Goal: Information Seeking & Learning: Learn about a topic

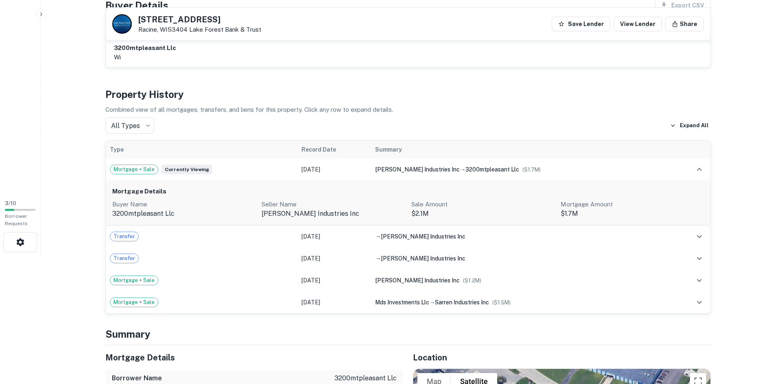
click at [40, 15] on icon "button" at bounding box center [41, 14] width 7 height 7
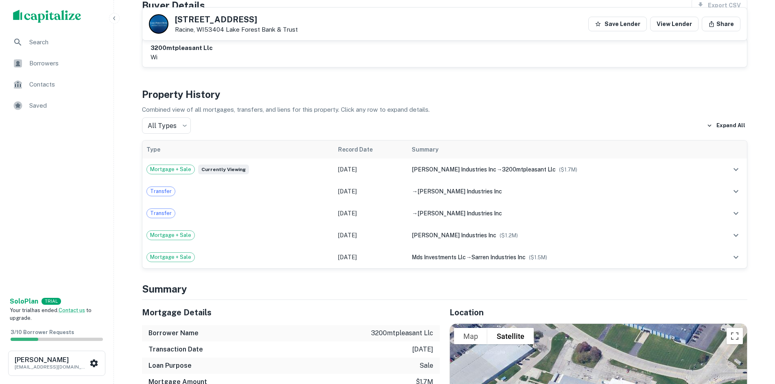
click at [50, 42] on span "Search" at bounding box center [65, 42] width 73 height 10
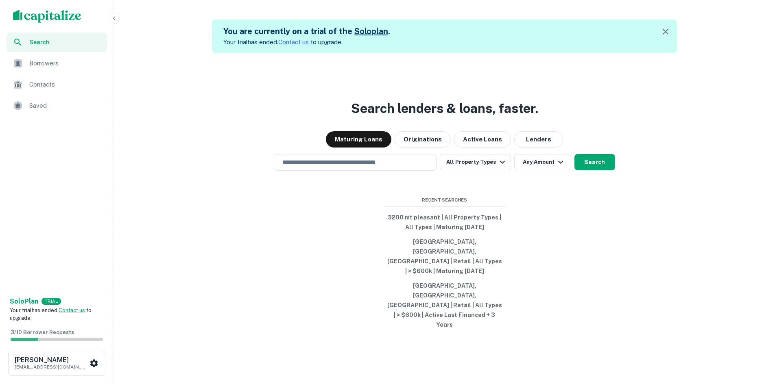
click at [470, 170] on button "All Property Types" at bounding box center [475, 162] width 71 height 16
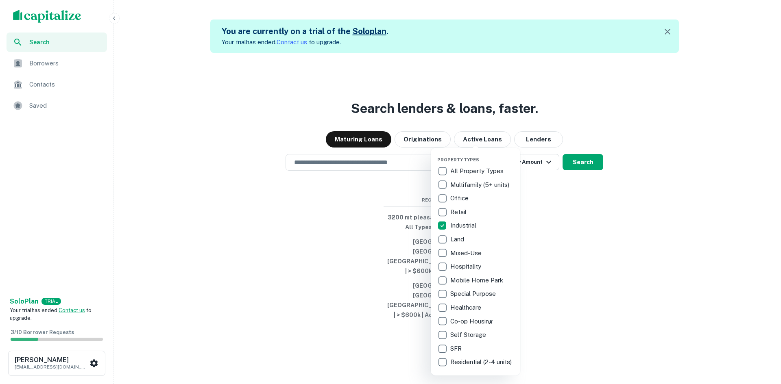
click at [390, 217] on div at bounding box center [390, 192] width 781 height 384
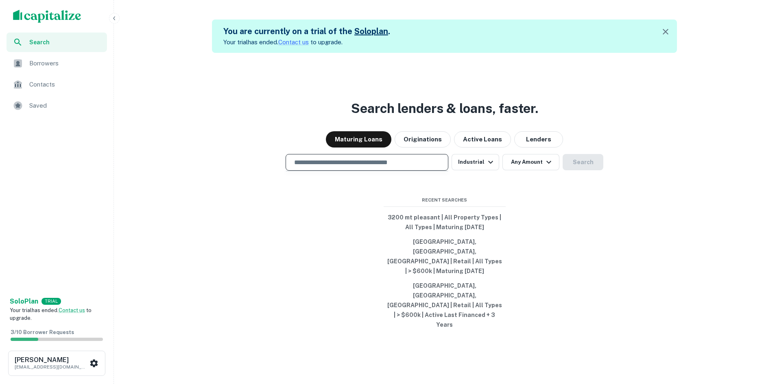
click at [419, 167] on input "text" at bounding box center [366, 162] width 155 height 9
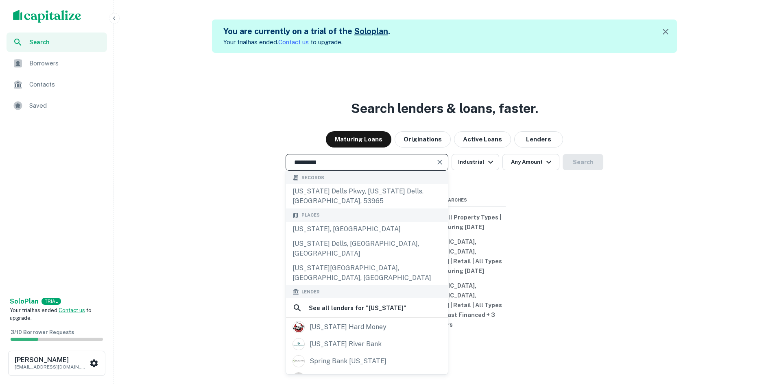
click at [352, 237] on div "[US_STATE], [GEOGRAPHIC_DATA]" at bounding box center [367, 229] width 162 height 15
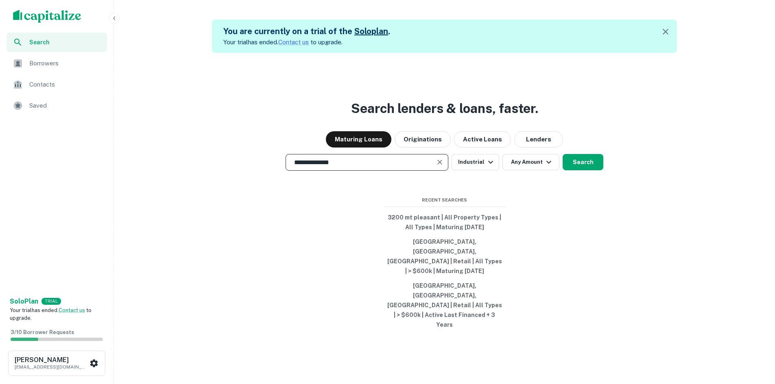
type input "**********"
click at [540, 170] on button "Any Amount" at bounding box center [530, 162] width 57 height 16
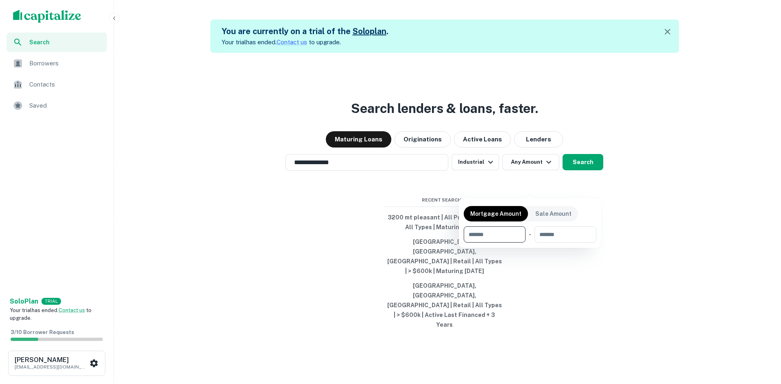
click at [503, 232] on input "number" at bounding box center [492, 234] width 56 height 16
type input "*******"
click at [567, 263] on div at bounding box center [390, 192] width 781 height 384
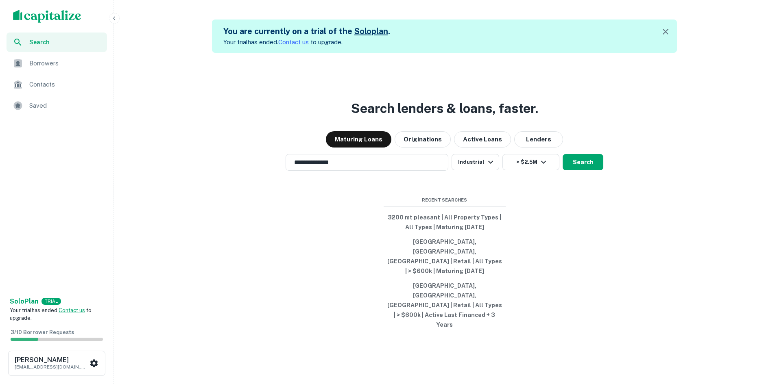
click at [581, 170] on button "Search" at bounding box center [582, 162] width 41 height 16
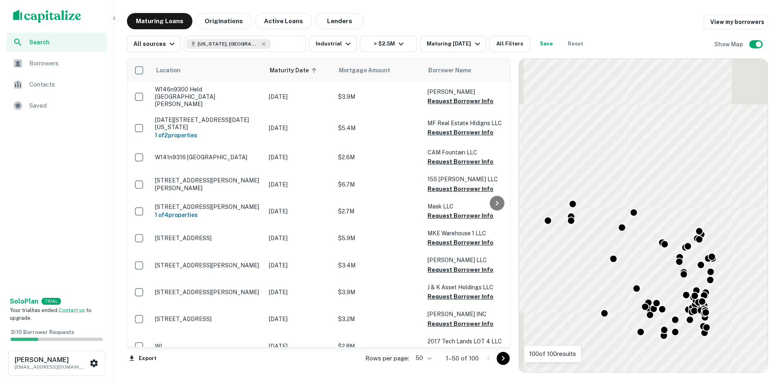
click at [504, 45] on button "All Filters" at bounding box center [509, 44] width 41 height 16
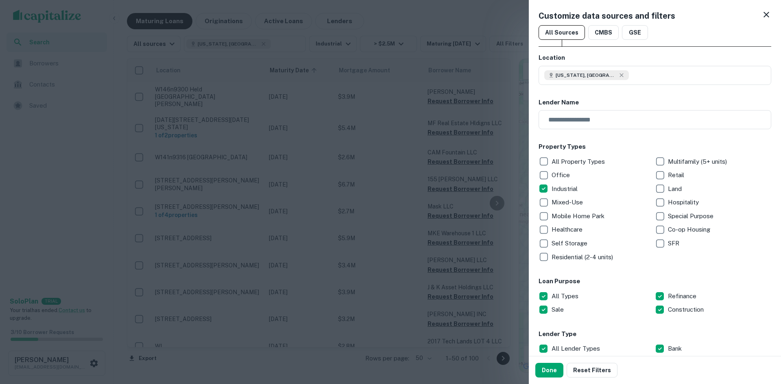
click at [553, 372] on button "Done" at bounding box center [549, 370] width 28 height 15
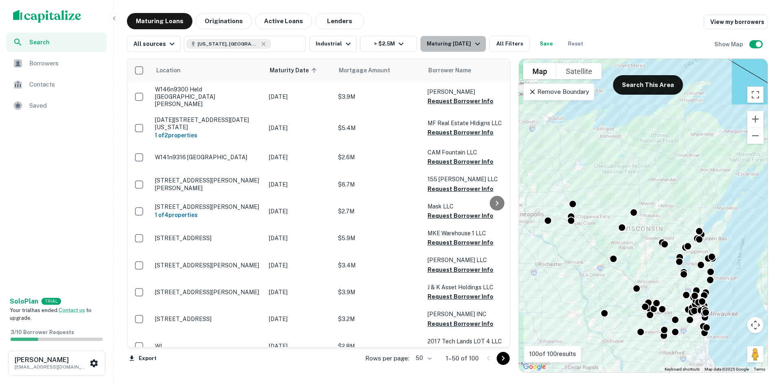
click at [464, 45] on div "Maturing [DATE]" at bounding box center [454, 44] width 55 height 10
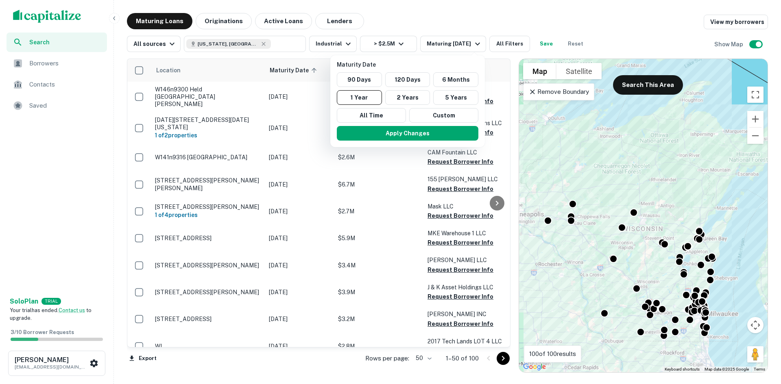
click at [410, 100] on button "2 Years" at bounding box center [407, 97] width 45 height 15
click at [436, 134] on button "Apply Changes" at bounding box center [412, 133] width 142 height 15
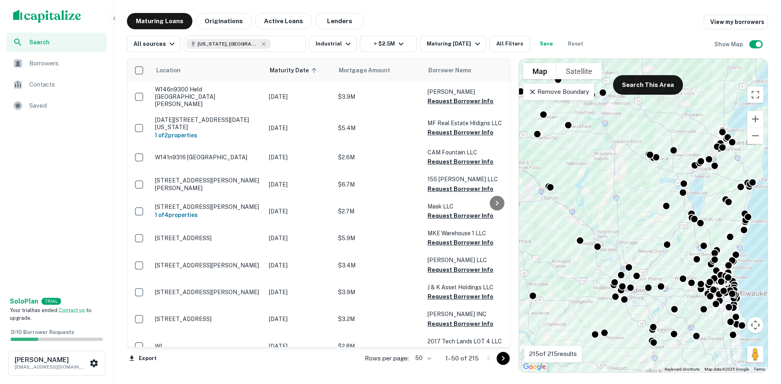
drag, startPoint x: 636, startPoint y: 274, endPoint x: 600, endPoint y: 216, distance: 68.8
click at [600, 216] on div "To activate drag with keyboard, press Alt + Enter. Once in keyboard drag state,…" at bounding box center [643, 216] width 248 height 314
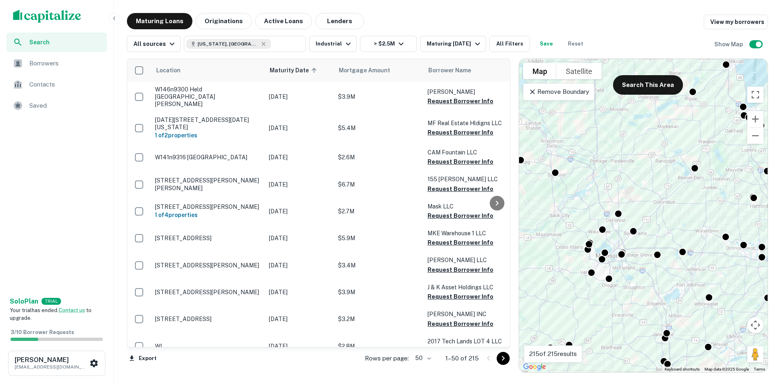
drag, startPoint x: 663, startPoint y: 253, endPoint x: 690, endPoint y: 184, distance: 74.5
click at [690, 184] on div "To activate drag with keyboard, press Alt + Enter. Once in keyboard drag state,…" at bounding box center [643, 216] width 248 height 314
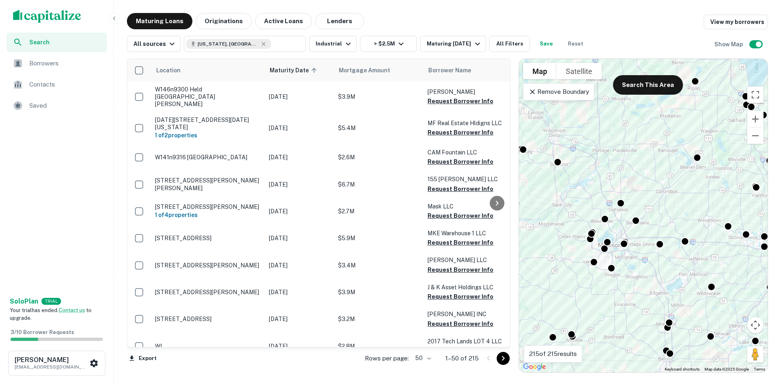
drag, startPoint x: 645, startPoint y: 175, endPoint x: 647, endPoint y: 163, distance: 11.6
click at [647, 163] on div "To activate drag with keyboard, press Alt + Enter. Once in keyboard drag state,…" at bounding box center [643, 216] width 248 height 314
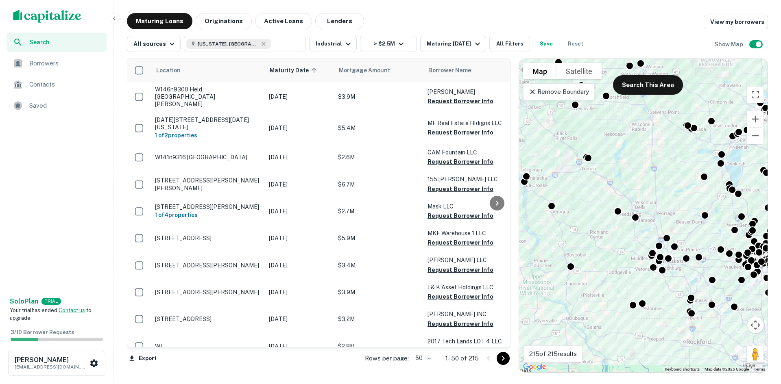
drag, startPoint x: 705, startPoint y: 176, endPoint x: 727, endPoint y: 216, distance: 46.6
click at [727, 216] on div "To activate drag with keyboard, press Alt + Enter. Once in keyboard drag state,…" at bounding box center [643, 216] width 248 height 314
click at [730, 216] on div "To activate drag with keyboard, press Alt + Enter. Once in keyboard drag state,…" at bounding box center [643, 216] width 248 height 314
drag, startPoint x: 669, startPoint y: 221, endPoint x: 679, endPoint y: 214, distance: 12.3
click at [679, 214] on div "To activate drag with keyboard, press Alt + Enter. Once in keyboard drag state,…" at bounding box center [643, 216] width 248 height 314
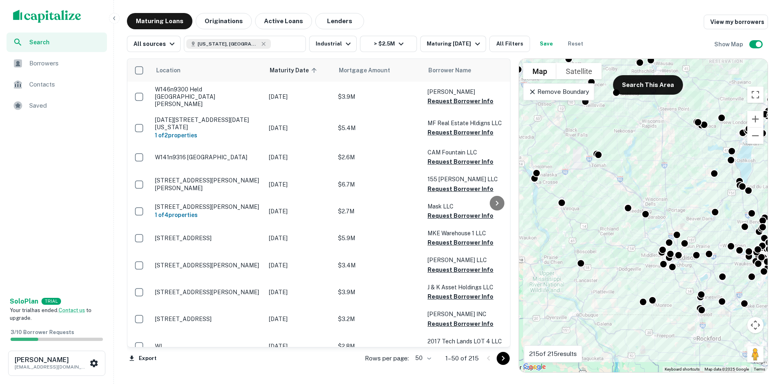
drag, startPoint x: 677, startPoint y: 192, endPoint x: 687, endPoint y: 189, distance: 11.1
click at [687, 189] on div "To activate drag with keyboard, press Alt + Enter. Once in keyboard drag state,…" at bounding box center [643, 216] width 248 height 314
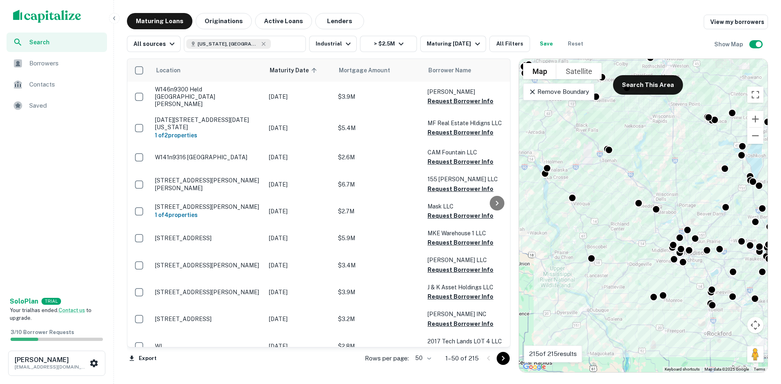
drag, startPoint x: 682, startPoint y: 214, endPoint x: 693, endPoint y: 208, distance: 12.0
click at [693, 208] on div "To activate drag with keyboard, press Alt + Enter. Once in keyboard drag state,…" at bounding box center [643, 216] width 248 height 314
click at [535, 89] on icon at bounding box center [532, 92] width 8 height 8
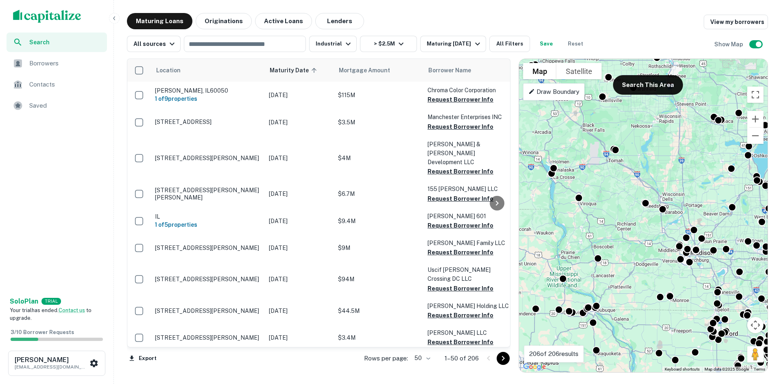
drag, startPoint x: 678, startPoint y: 272, endPoint x: 686, endPoint y: 272, distance: 7.3
click at [686, 272] on div "To activate drag with keyboard, press Alt + Enter. Once in keyboard drag state,…" at bounding box center [643, 216] width 248 height 314
click at [657, 84] on button "Search This Area" at bounding box center [648, 85] width 70 height 20
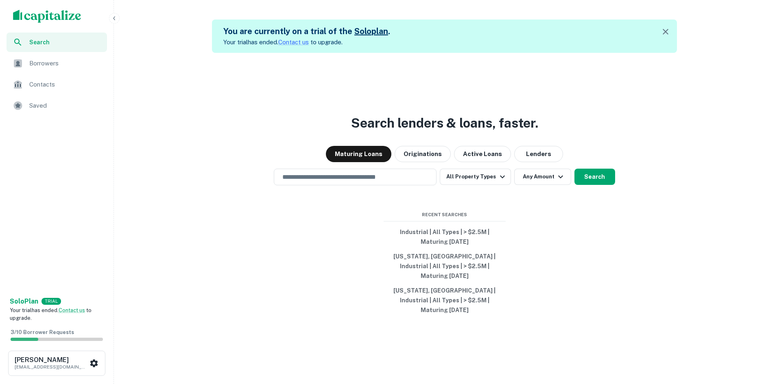
click at [317, 182] on input "text" at bounding box center [354, 176] width 155 height 9
drag, startPoint x: 317, startPoint y: 184, endPoint x: 427, endPoint y: 167, distance: 111.5
click at [427, 162] on button "Originations" at bounding box center [422, 154] width 56 height 16
click at [428, 162] on button "Originations" at bounding box center [422, 154] width 56 height 16
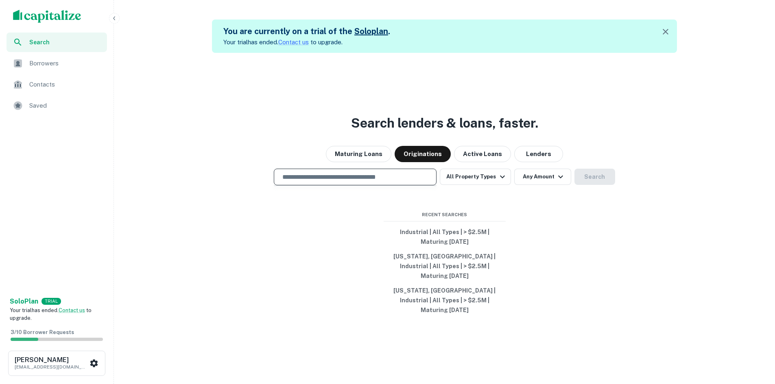
click at [362, 182] on input "text" at bounding box center [354, 176] width 155 height 9
paste input "**********"
type input "**********"
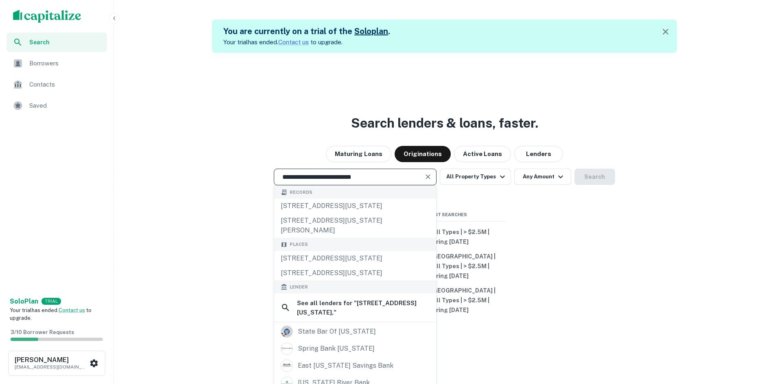
drag, startPoint x: 372, startPoint y: 188, endPoint x: 366, endPoint y: 188, distance: 6.1
click at [366, 182] on input "**********" at bounding box center [348, 176] width 143 height 9
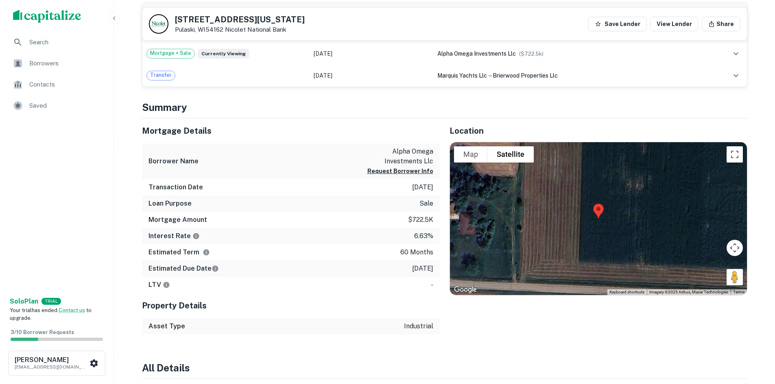
scroll to position [285, 0]
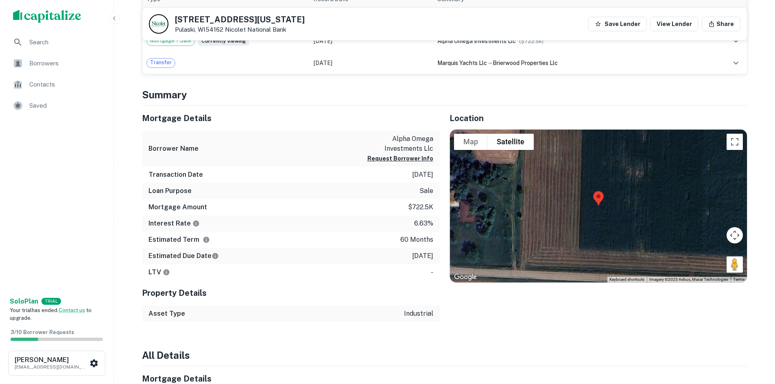
click at [406, 159] on button "Request Borrower Info" at bounding box center [400, 159] width 66 height 10
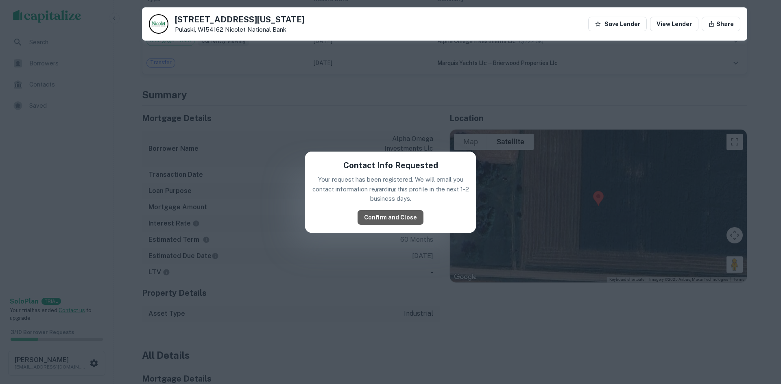
click at [400, 222] on button "Confirm and Close" at bounding box center [390, 217] width 66 height 15
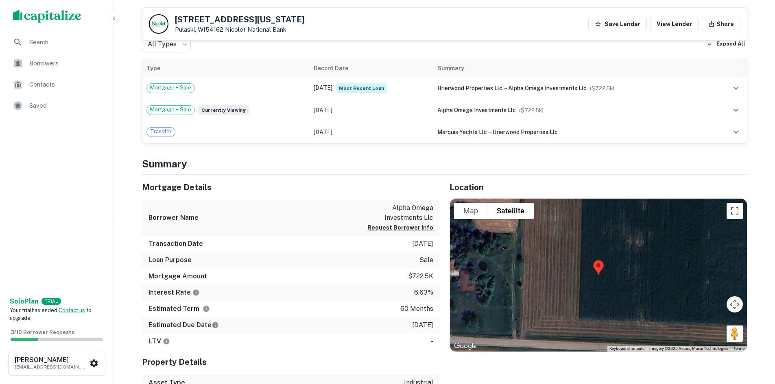
scroll to position [163, 0]
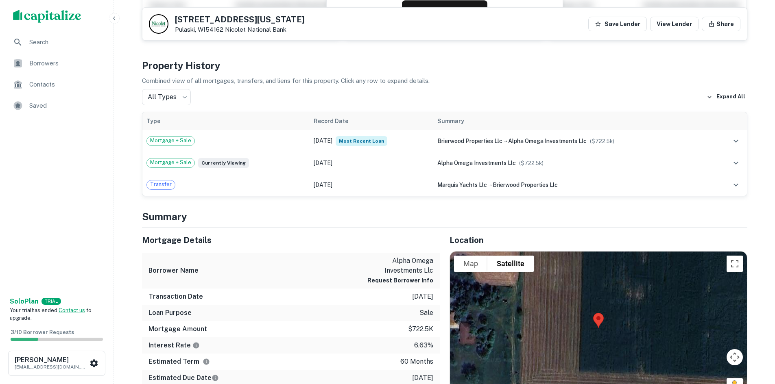
click at [359, 141] on span "Most Recent Loan" at bounding box center [361, 141] width 52 height 10
